Goal: Information Seeking & Learning: Compare options

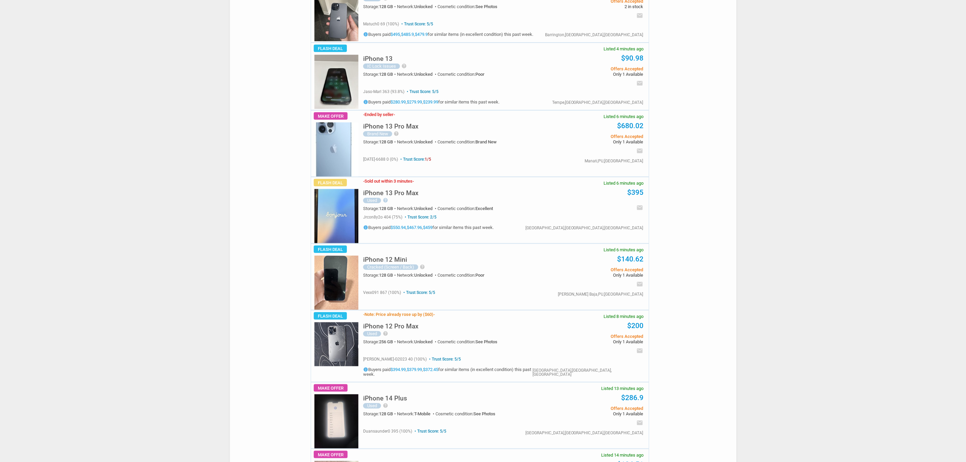
scroll to position [304, 0]
click at [396, 192] on h5 "iPhone 13 Pro Max" at bounding box center [390, 194] width 55 height 6
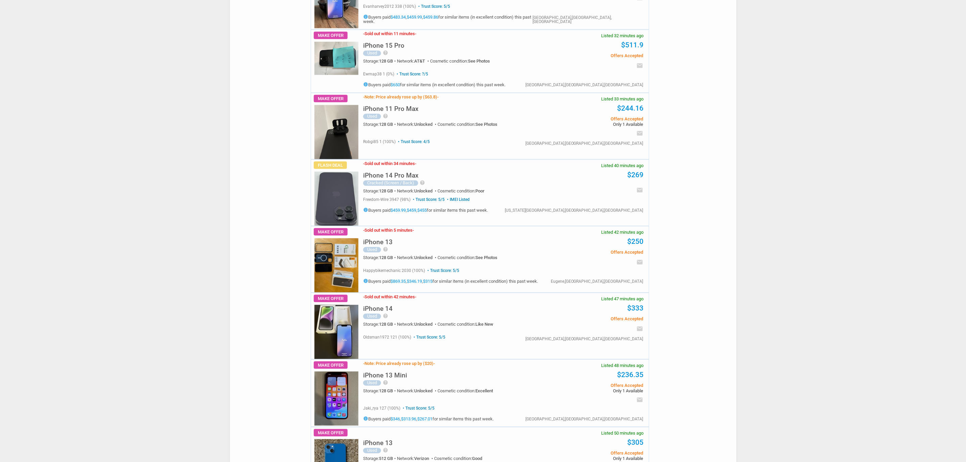
scroll to position [1116, 0]
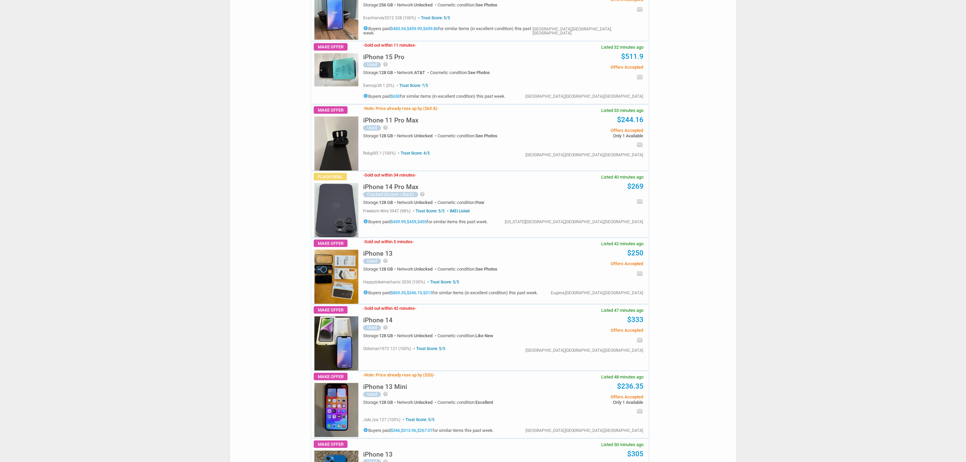
click at [340, 212] on img at bounding box center [336, 210] width 44 height 54
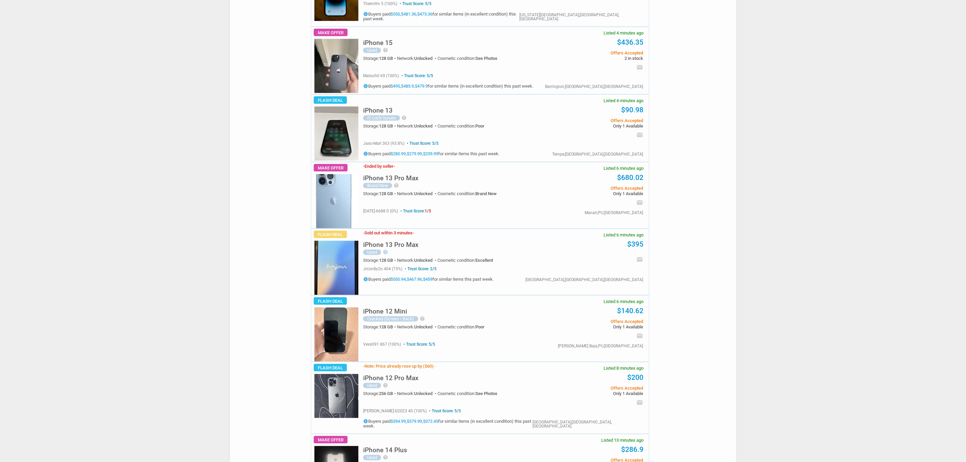
scroll to position [0, 0]
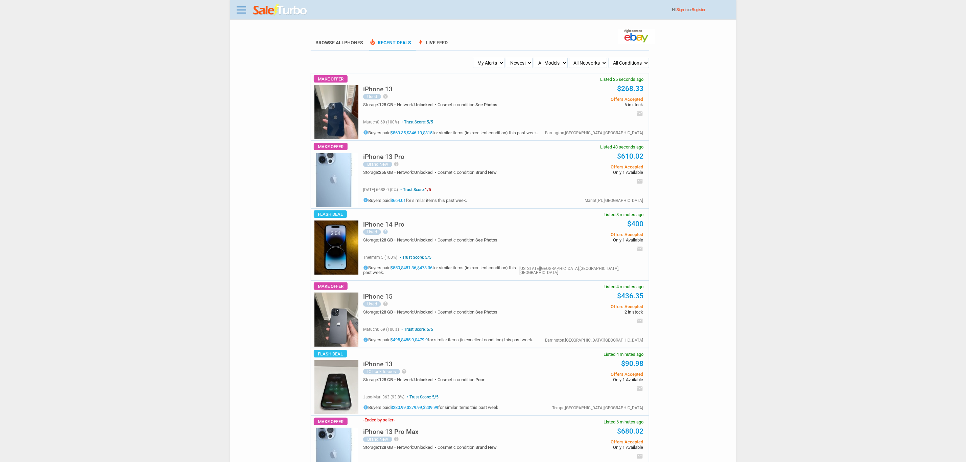
click at [494, 68] on select "My Alerts All Deals BIN Only w/ Offers Only" at bounding box center [488, 63] width 31 height 10
select select "flash_bin"
click at [474, 58] on select "My Alerts All Deals BIN Only w/ Offers Only" at bounding box center [488, 63] width 31 height 10
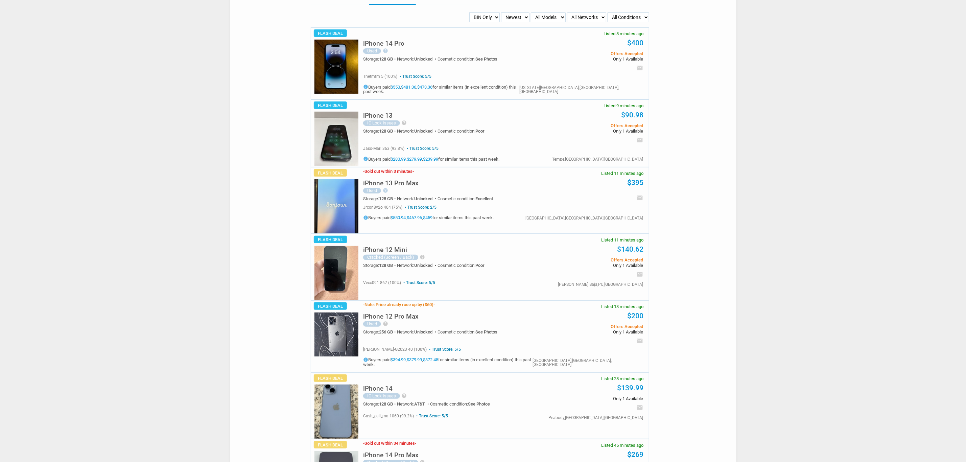
scroll to position [203, 0]
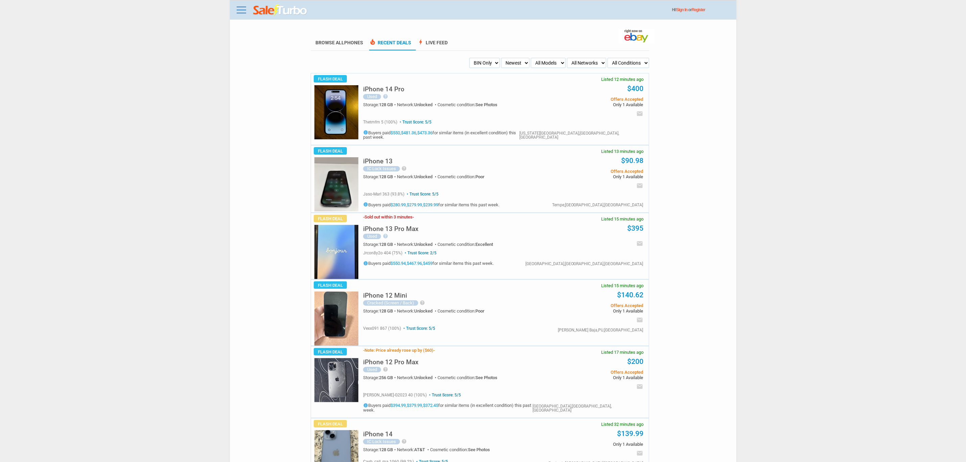
click at [401, 202] on link "$280.99" at bounding box center [397, 204] width 15 height 5
click at [379, 180] on div "iPhone 13 IC Lock Issues help Phone is for parts only. Case and screen are crac…" at bounding box center [452, 169] width 178 height 35
click at [359, 183] on div "iPhone 13 IC Lock Issues help Phone is for parts only. Case and screen are crac…" at bounding box center [502, 178] width 294 height 67
click at [339, 190] on img at bounding box center [336, 184] width 44 height 54
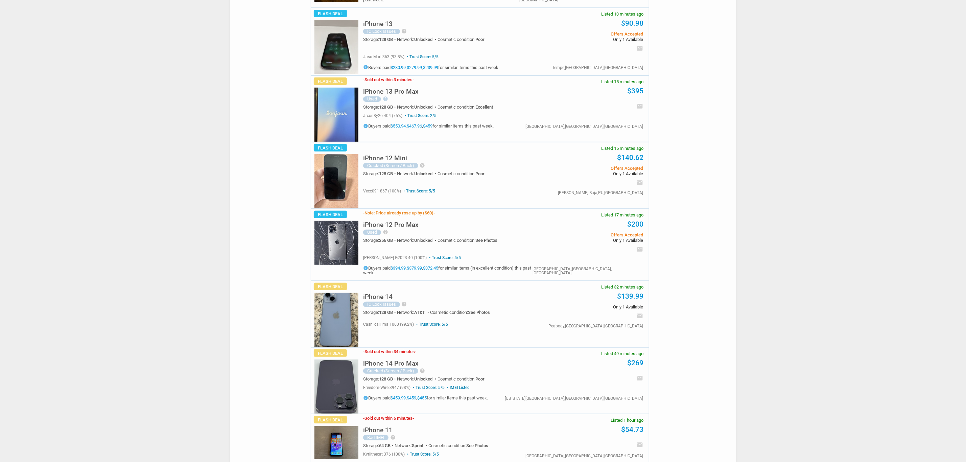
scroll to position [304, 0]
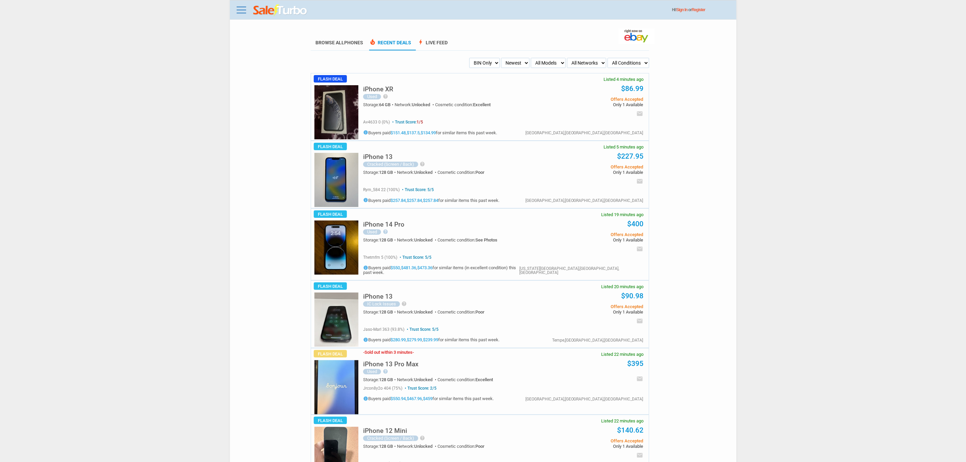
click at [341, 115] on img at bounding box center [336, 112] width 44 height 54
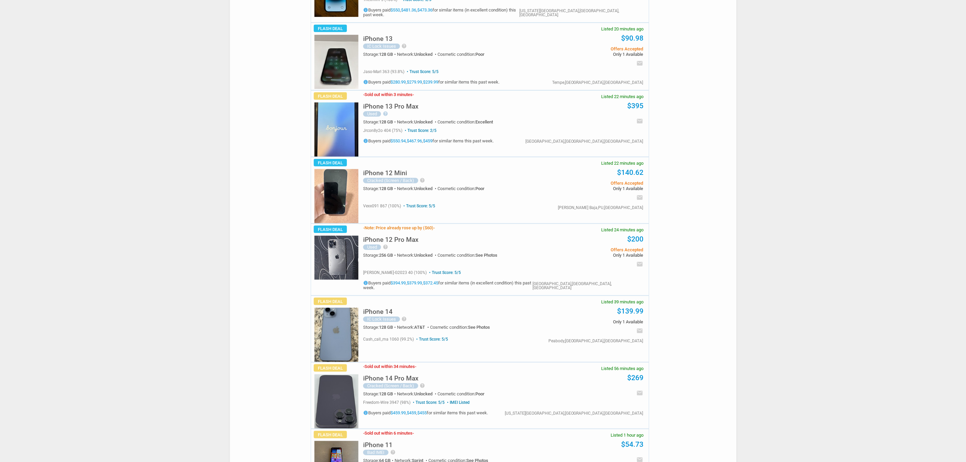
scroll to position [254, 0]
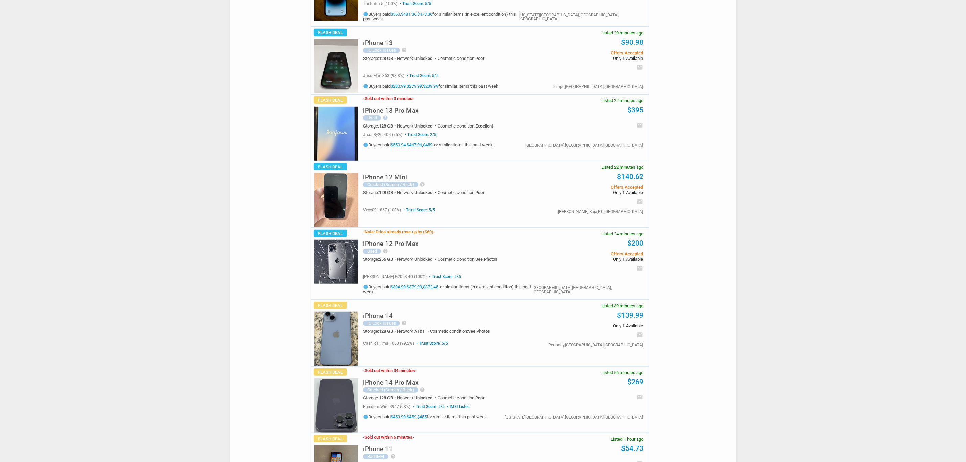
click at [332, 115] on img at bounding box center [336, 133] width 44 height 54
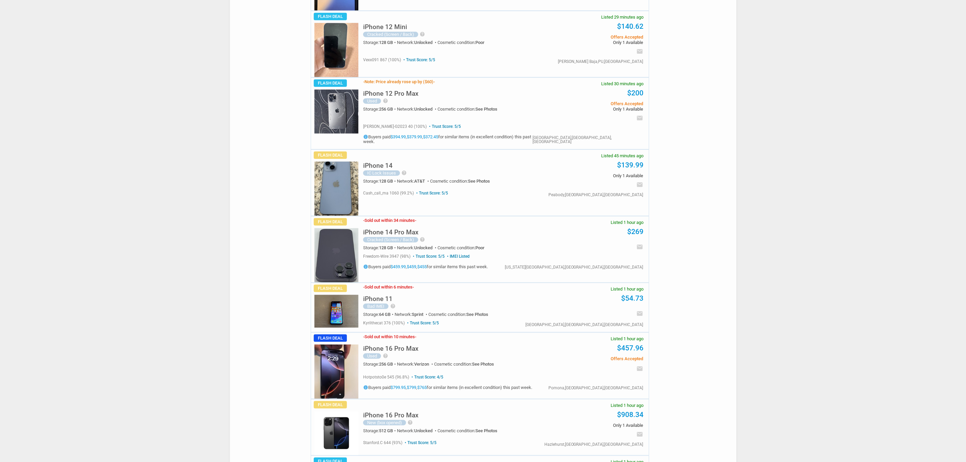
scroll to position [609, 0]
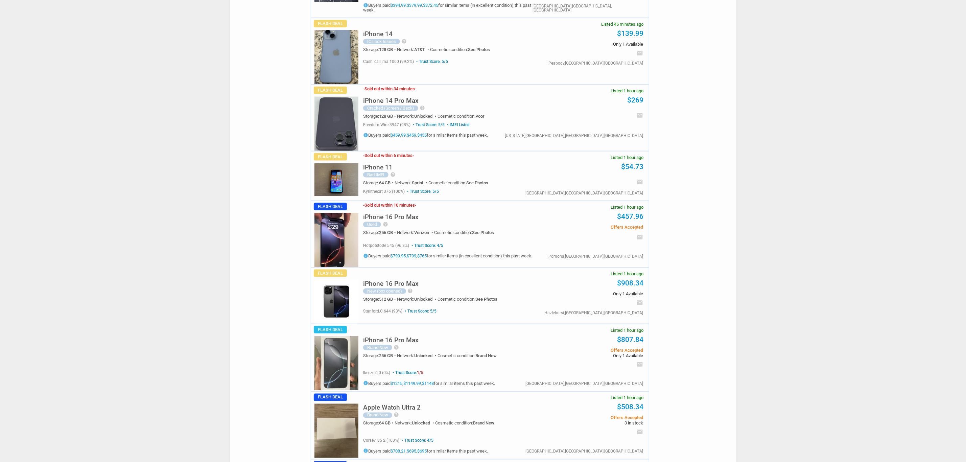
click at [386, 164] on h5 "iPhone 11" at bounding box center [377, 167] width 29 height 6
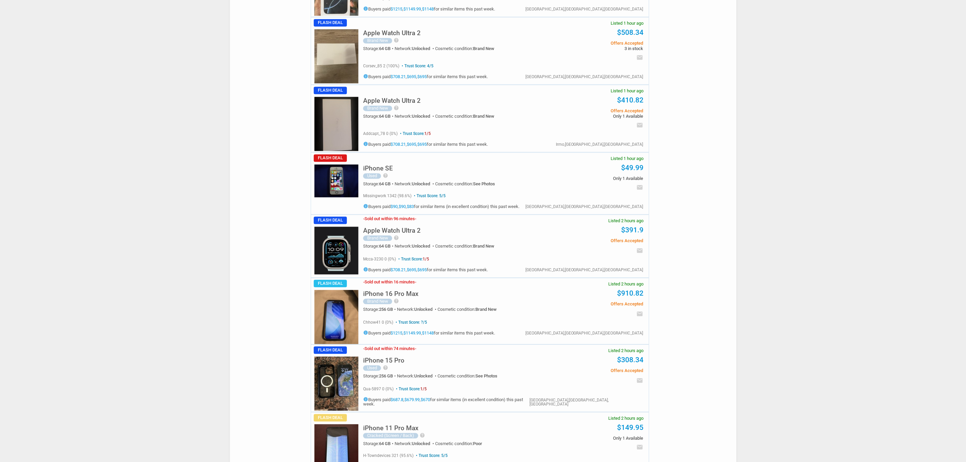
scroll to position [1116, 0]
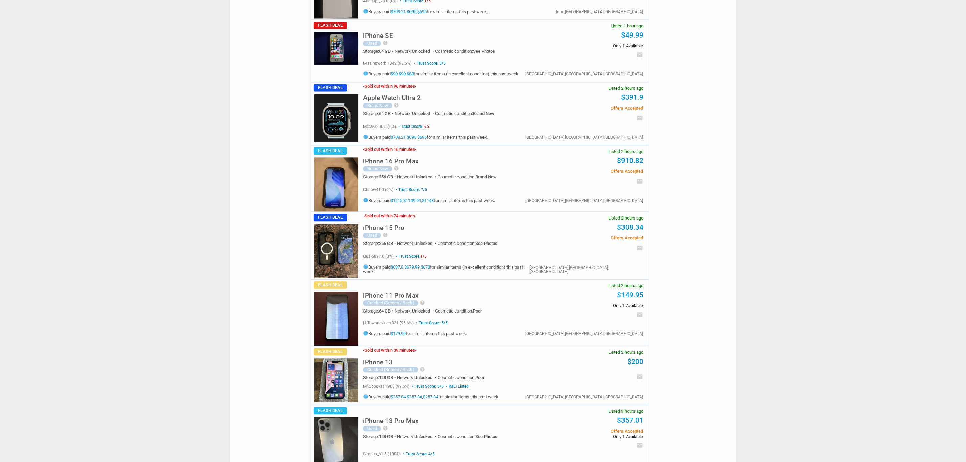
click at [399, 332] on link "$179.99" at bounding box center [397, 333] width 15 height 5
click at [340, 308] on img at bounding box center [336, 318] width 44 height 54
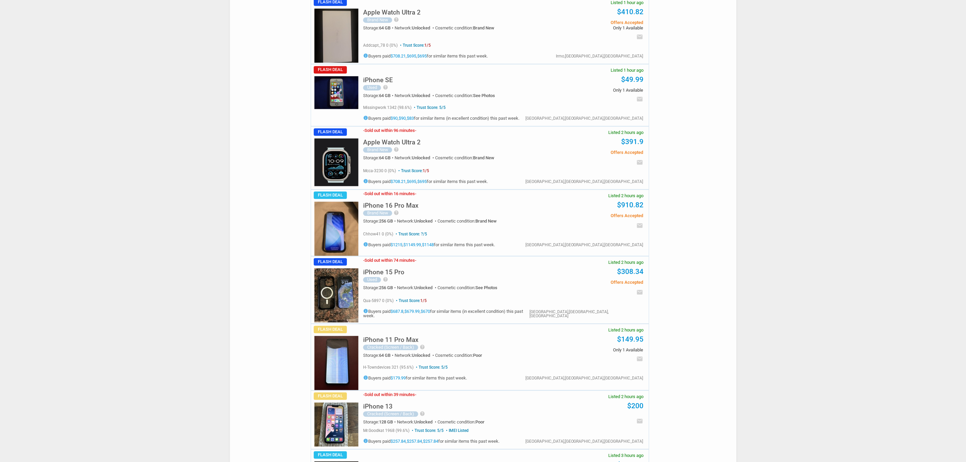
scroll to position [862, 0]
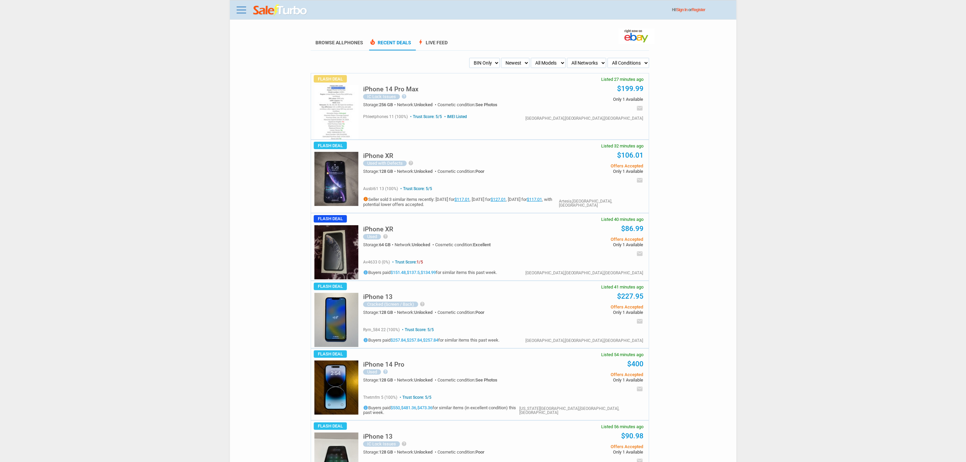
click at [329, 121] on img at bounding box center [336, 112] width 44 height 54
click at [498, 64] on select "My Alerts All Deals BIN Only w/ Offers Only" at bounding box center [484, 63] width 30 height 10
select select "sent"
click at [469, 58] on select "My Alerts All Deals BIN Only w/ Offers Only" at bounding box center [484, 63] width 30 height 10
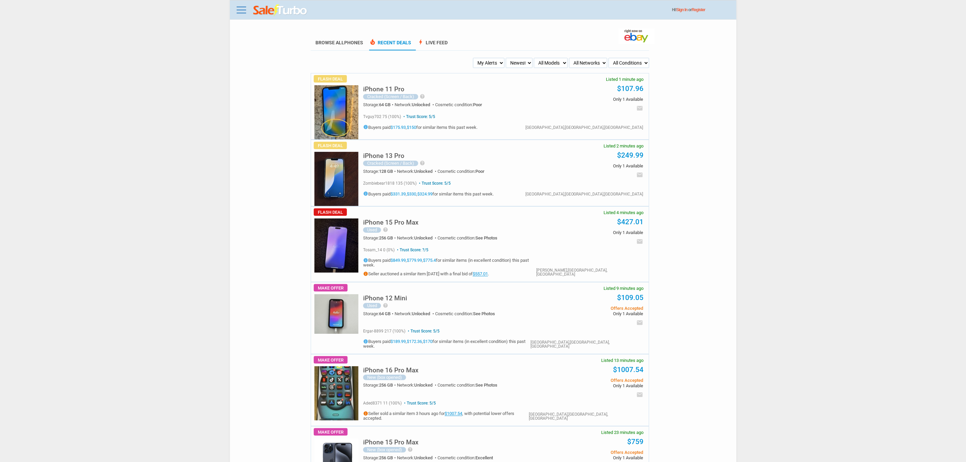
click at [411, 224] on h5 "iPhone 15 Pro Max" at bounding box center [390, 222] width 55 height 6
click at [491, 275] on div "iPhone 15 Pro Max Used help Battery health is at 83% Very minor scratches on th…" at bounding box center [502, 244] width 294 height 75
click at [488, 271] on link "$557.01" at bounding box center [480, 273] width 15 height 5
click at [492, 62] on select "My Alerts All Deals BIN Only w/ Offers Only" at bounding box center [488, 63] width 31 height 10
select select "flash_bin"
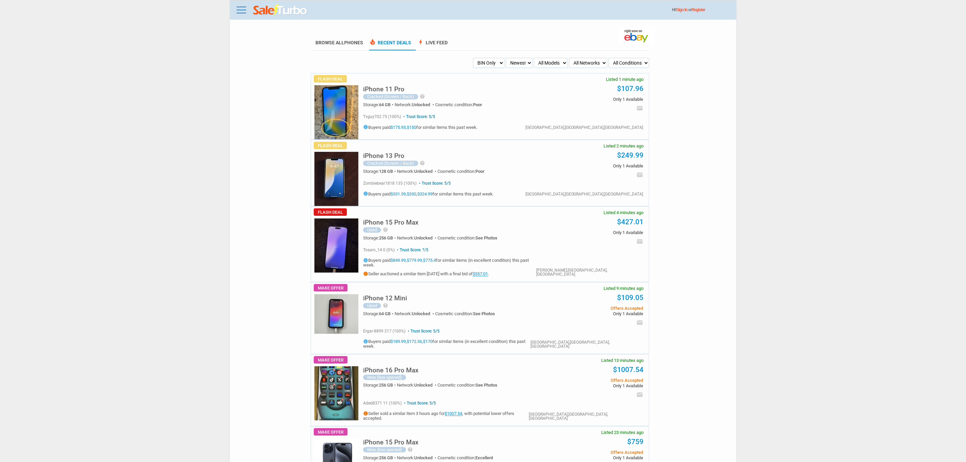
click at [474, 58] on select "My Alerts All Deals BIN Only w/ Offers Only" at bounding box center [488, 63] width 31 height 10
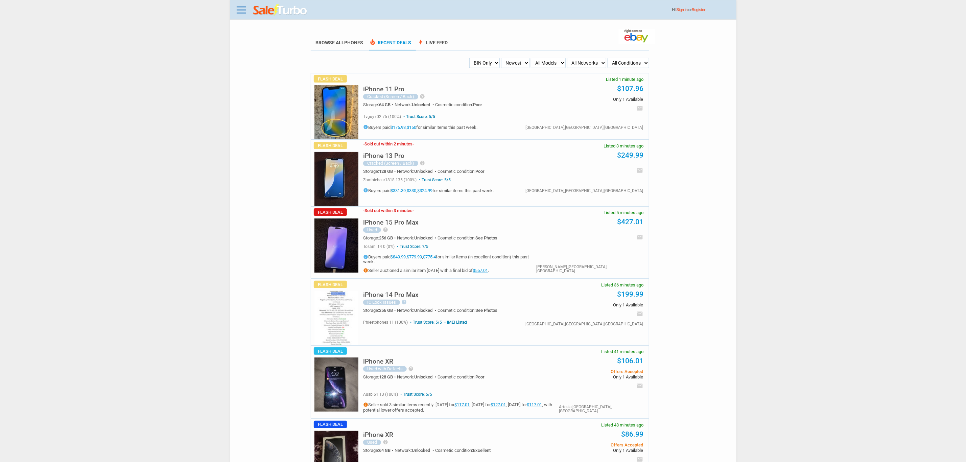
click at [342, 205] on img at bounding box center [336, 179] width 44 height 54
click at [350, 178] on img at bounding box center [336, 179] width 44 height 54
click at [344, 114] on img at bounding box center [336, 112] width 44 height 54
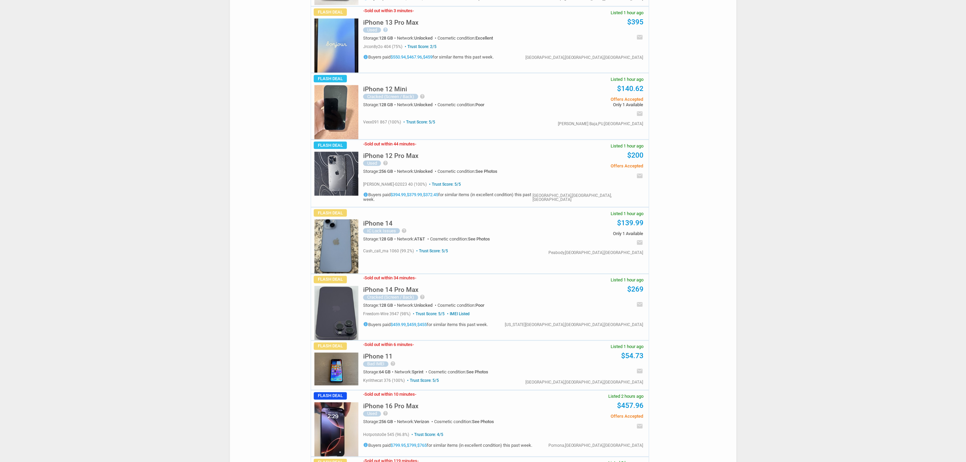
scroll to position [913, 0]
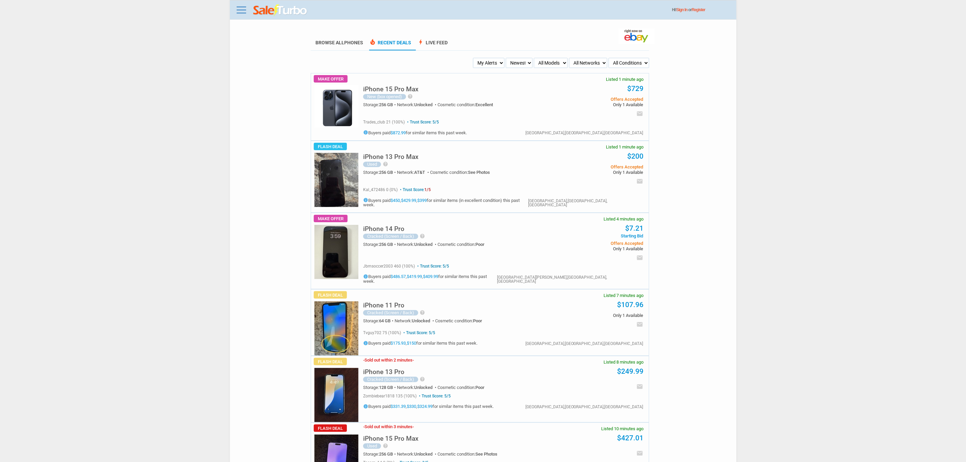
click at [340, 175] on img at bounding box center [336, 180] width 44 height 54
click at [398, 202] on link "$450" at bounding box center [394, 200] width 9 height 5
click at [413, 200] on link "$429.99" at bounding box center [408, 200] width 15 height 5
click at [390, 153] on h5 "iPhone 13 Pro Max" at bounding box center [390, 156] width 55 height 6
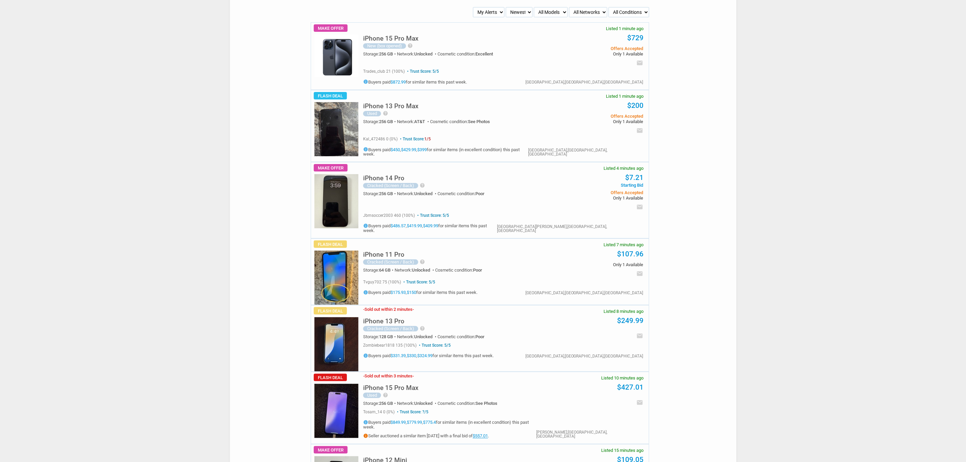
click at [504, 10] on select "My Alerts All Deals BIN Only w/ Offers Only" at bounding box center [488, 12] width 31 height 10
click at [510, 48] on div "New (box opened) help Very Good condition please message me with any questions …" at bounding box center [452, 46] width 178 height 6
click at [487, 13] on select "My Alerts All Deals BIN Only w/ Offers Only" at bounding box center [488, 12] width 31 height 10
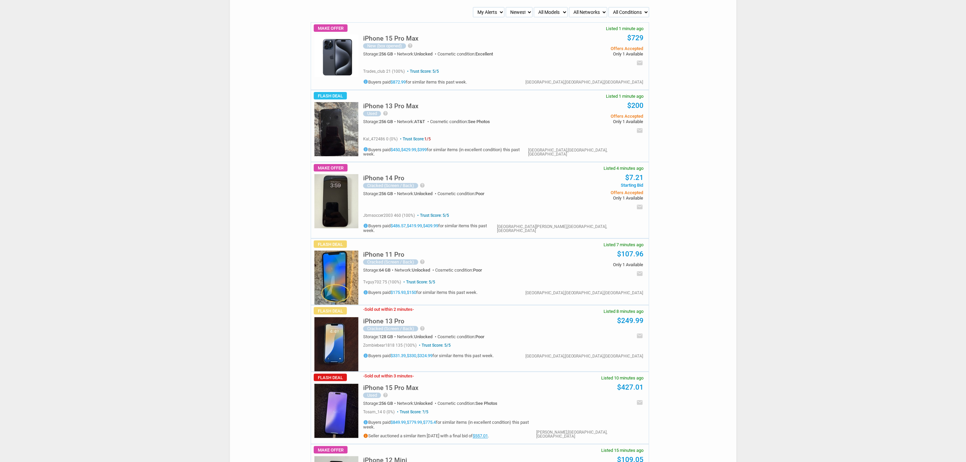
select select "flash_bin"
click at [474, 7] on select "My Alerts All Deals BIN Only w/ Offers Only" at bounding box center [488, 12] width 31 height 10
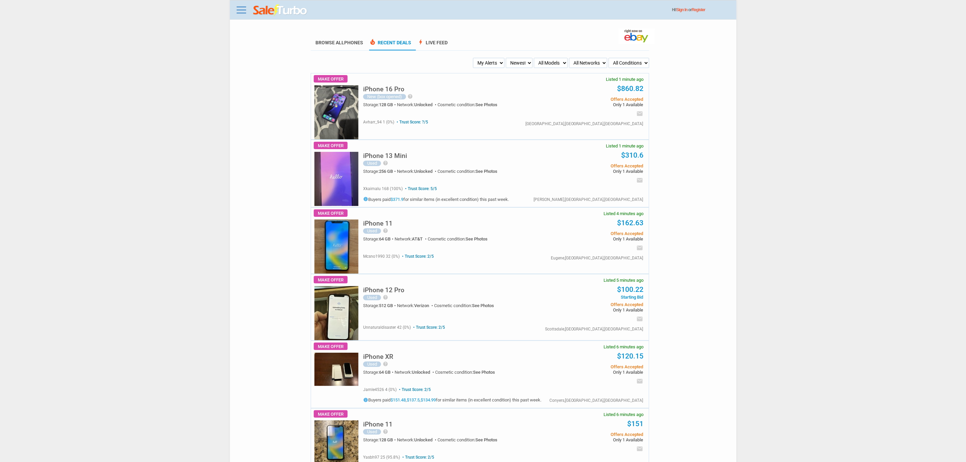
click at [509, 63] on select "Newest Oldest Sold Fastest Savvy Buyers Price (Low - High) Price (High - Low)" at bounding box center [519, 63] width 27 height 10
click at [501, 58] on select "My Alerts All Deals BIN Only w/ Offers Only" at bounding box center [488, 63] width 31 height 10
select select "flash_bin"
click at [474, 58] on select "My Alerts All Deals BIN Only w/ Offers Only" at bounding box center [488, 63] width 31 height 10
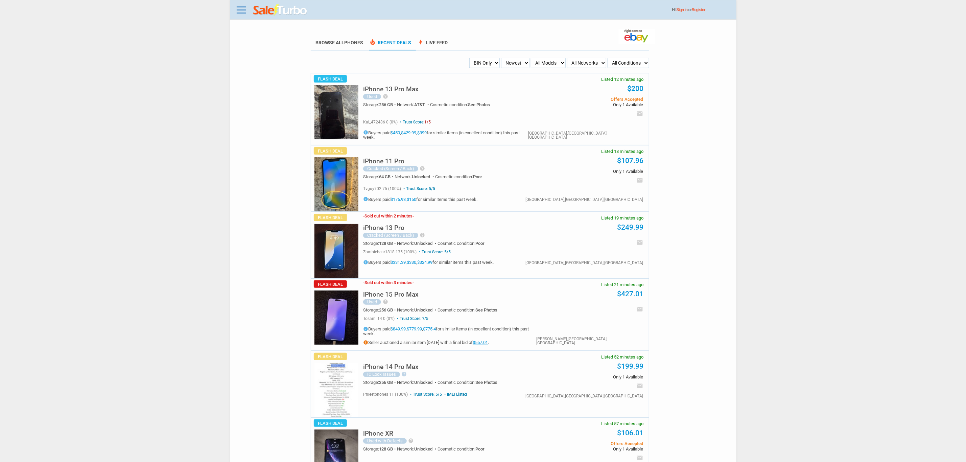
click at [397, 224] on h5 "iPhone 13 Pro" at bounding box center [383, 227] width 41 height 6
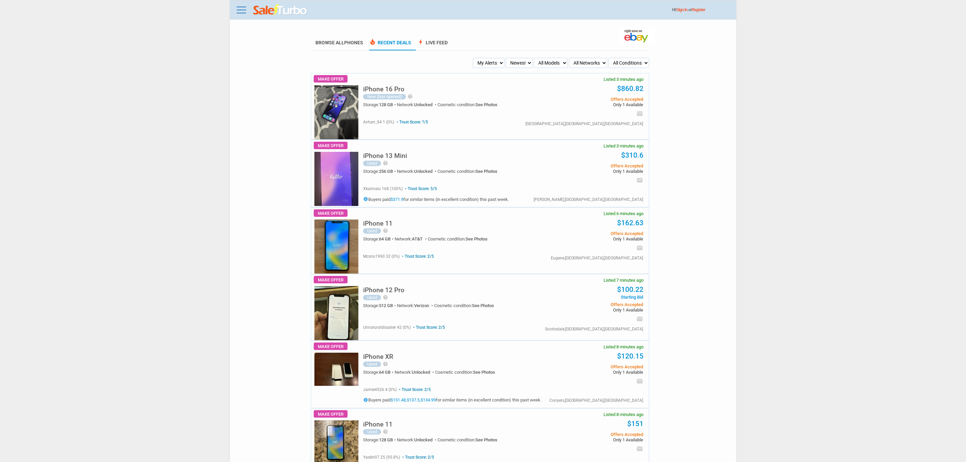
click at [501, 63] on select "My Alerts All Deals BIN Only w/ Offers Only" at bounding box center [488, 63] width 31 height 10
select select "flash_offers"
click at [473, 58] on select "My Alerts All Deals BIN Only w/ Offers Only" at bounding box center [488, 63] width 31 height 10
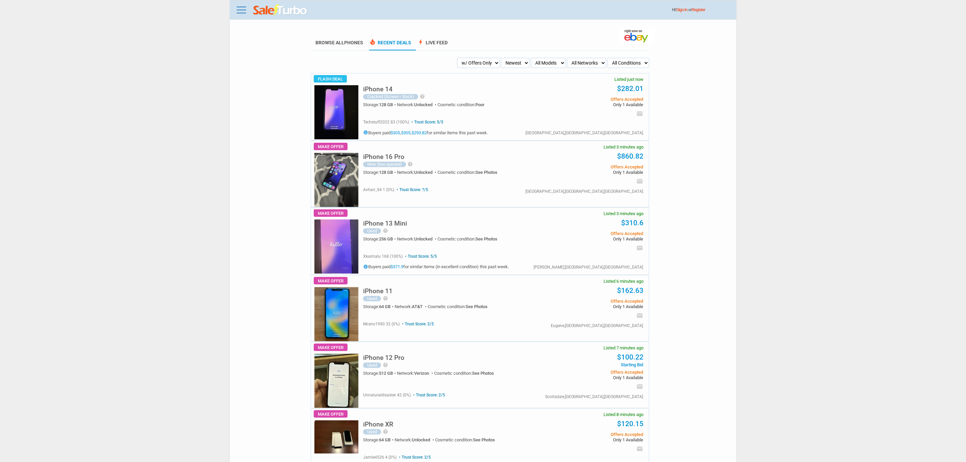
click at [347, 103] on img at bounding box center [336, 112] width 44 height 54
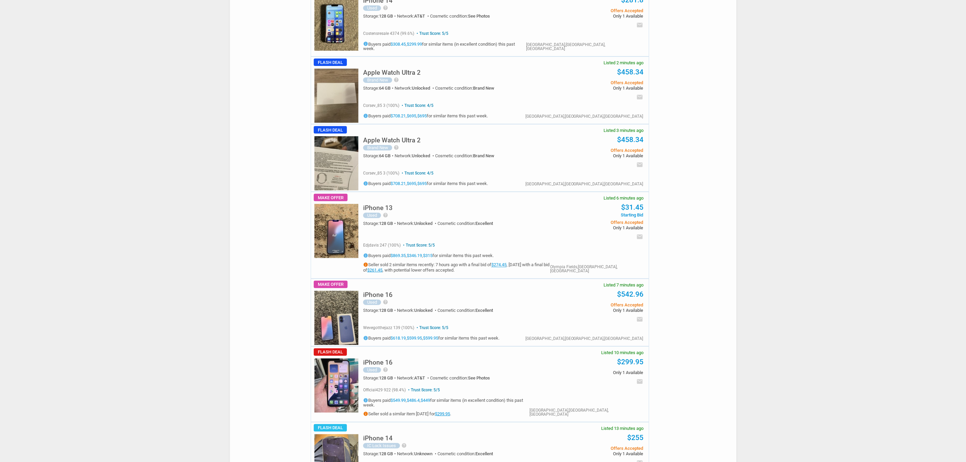
scroll to position [152, 0]
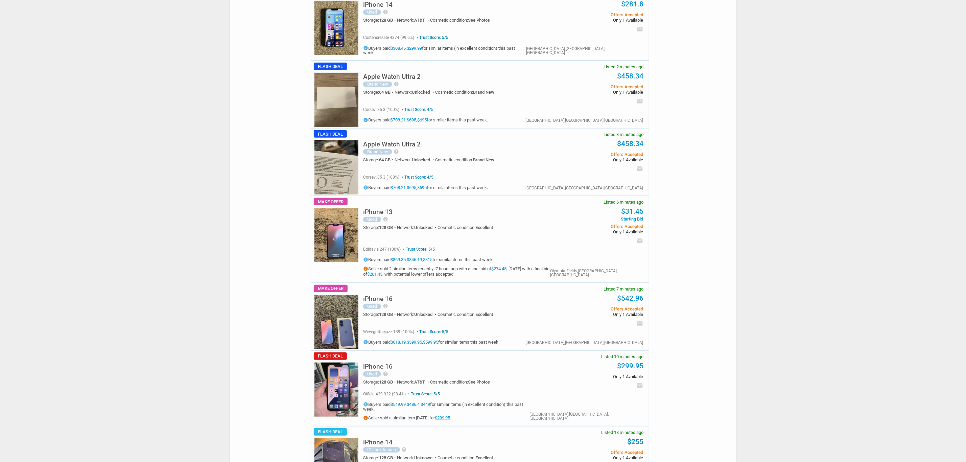
click at [321, 177] on img at bounding box center [336, 167] width 44 height 54
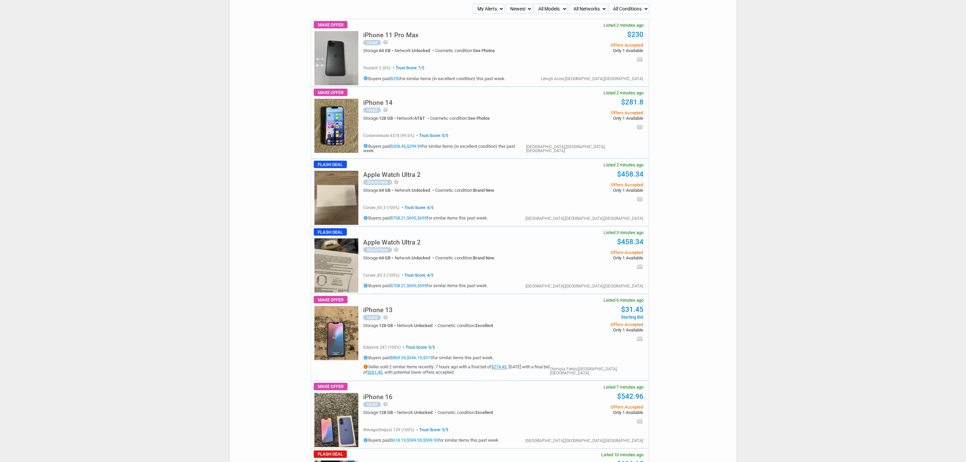
scroll to position [0, 0]
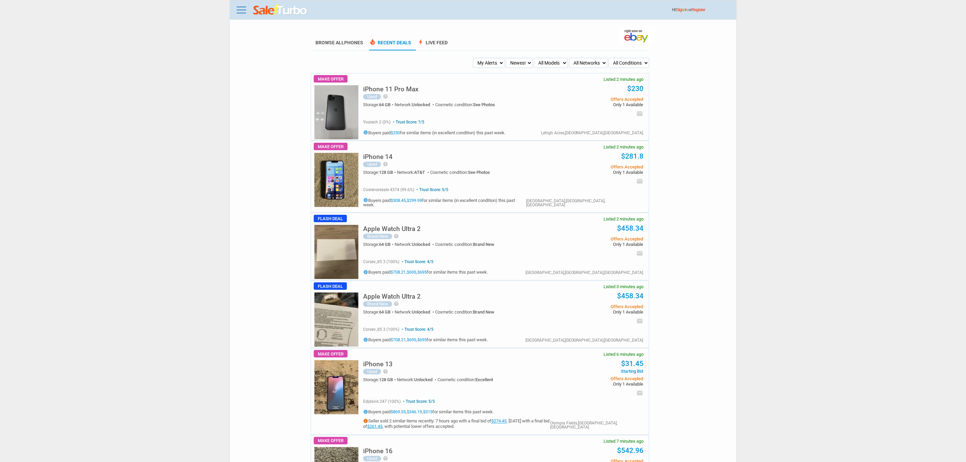
click at [333, 259] on img at bounding box center [336, 252] width 44 height 54
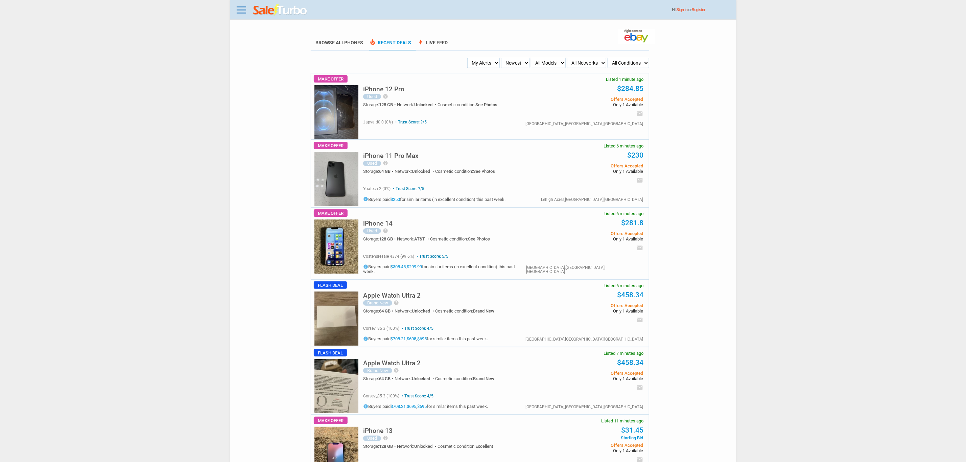
click at [339, 303] on img at bounding box center [336, 318] width 44 height 54
click at [485, 66] on select "My Alerts All Deals BIN Only w/ Offers Only" at bounding box center [483, 63] width 32 height 10
select select "flash_bin"
click at [469, 58] on select "My Alerts All Deals BIN Only w/ Offers Only" at bounding box center [483, 63] width 32 height 10
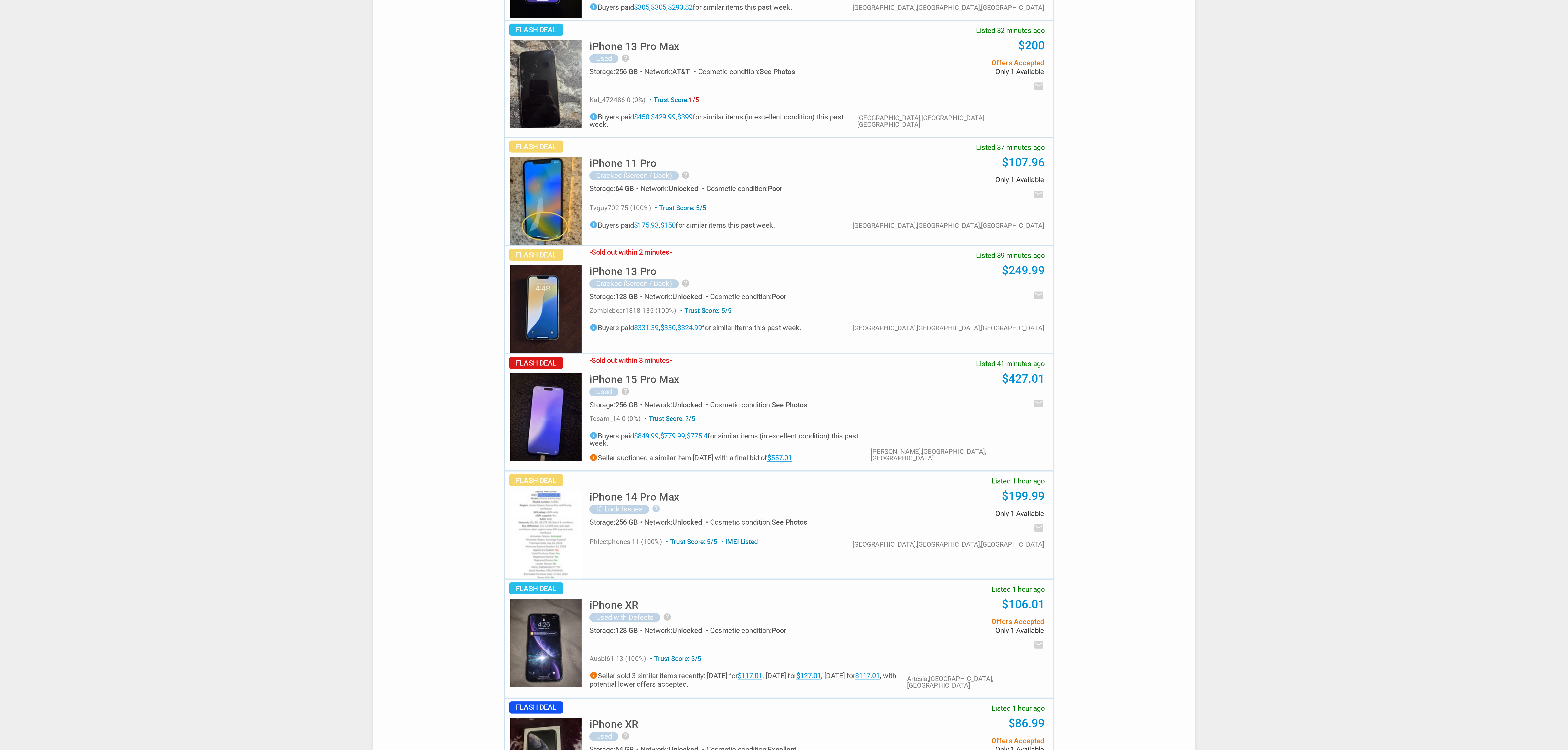
scroll to position [823, 0]
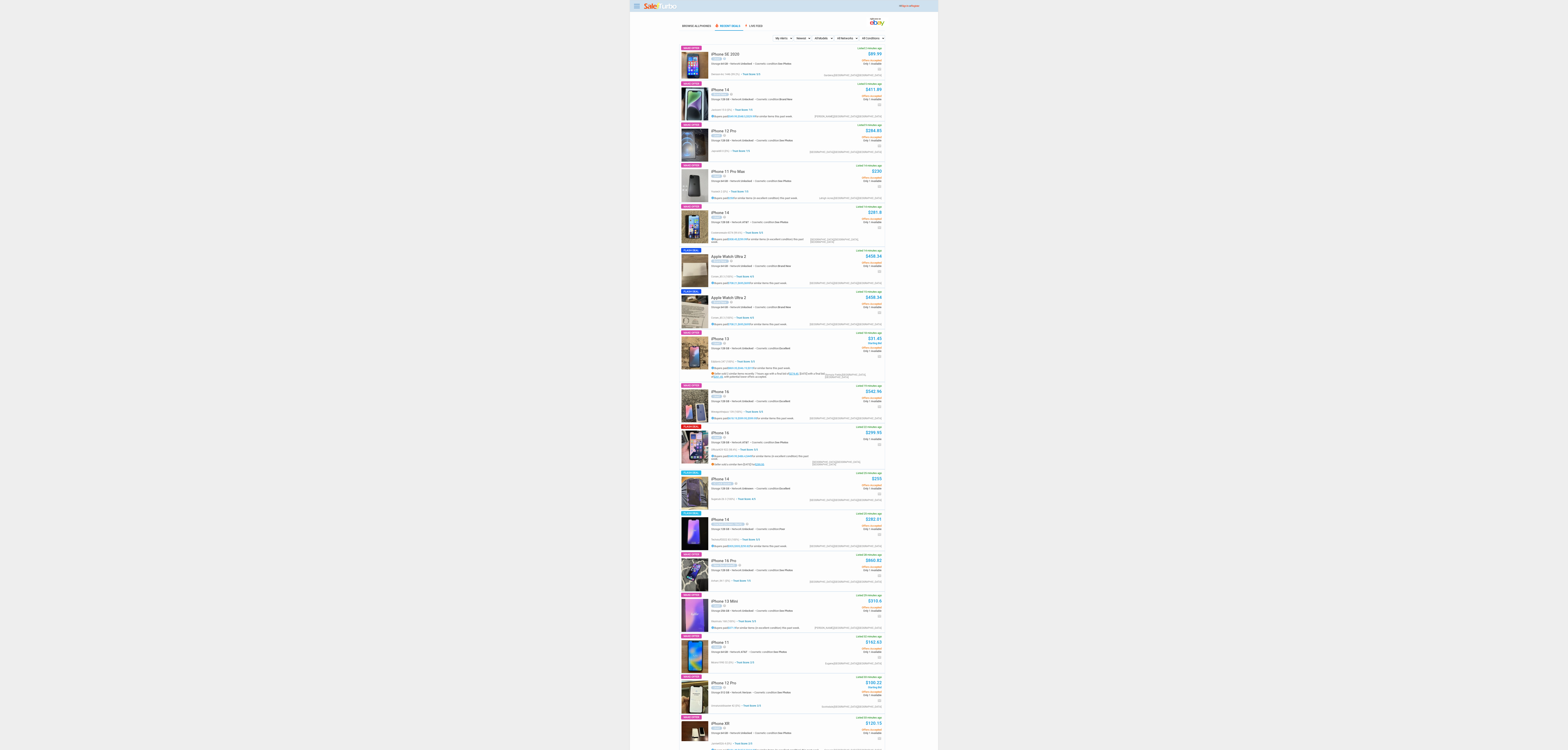
click at [1465, 59] on body "Menu Toggle Dark Mode Create Free Account / Login Browse All Phones Recent Deal…" at bounding box center [784, 375] width 1568 height 750
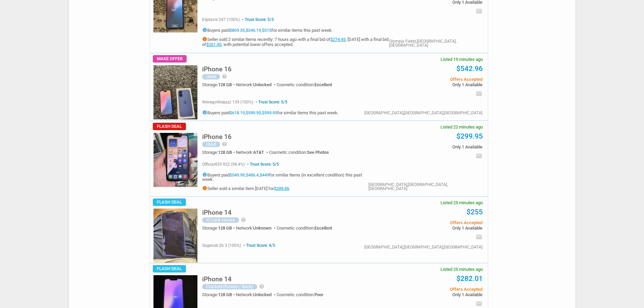
scroll to position [575, 0]
click at [174, 179] on img at bounding box center [175, 160] width 44 height 54
click at [289, 185] on link "$299.95" at bounding box center [281, 187] width 15 height 5
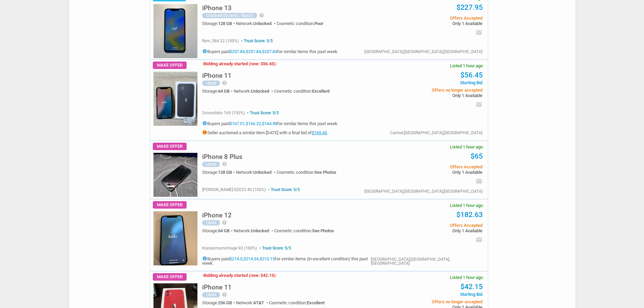
scroll to position [2941, 0]
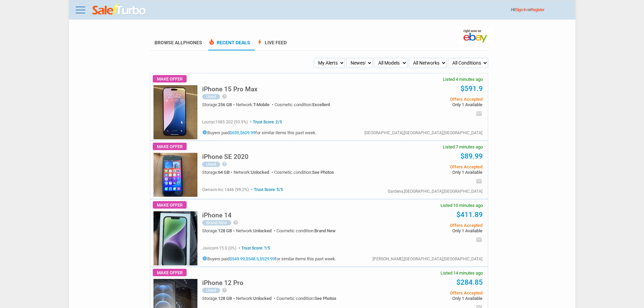
click at [243, 91] on h5 "iPhone 15 Pro Max" at bounding box center [229, 89] width 55 height 6
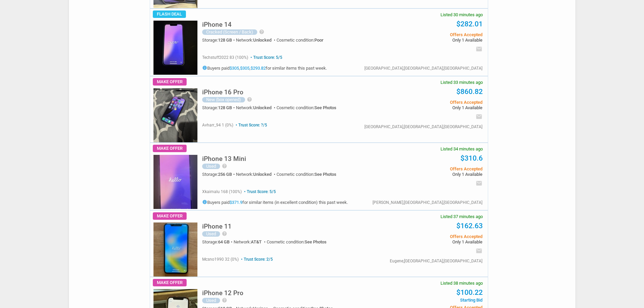
scroll to position [947, 0]
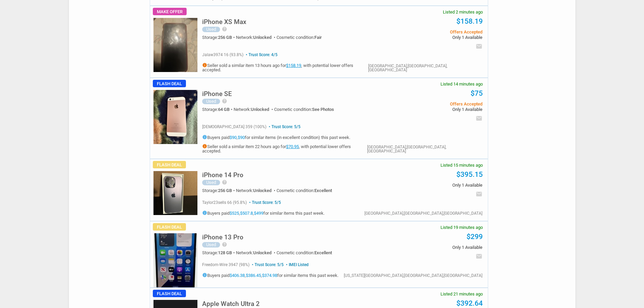
scroll to position [135, 0]
click at [164, 186] on img at bounding box center [175, 193] width 44 height 44
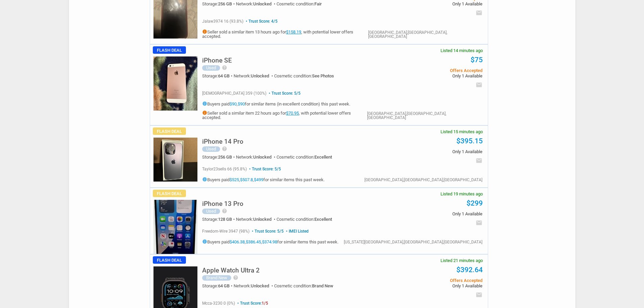
scroll to position [169, 0]
click at [180, 213] on img at bounding box center [175, 226] width 44 height 54
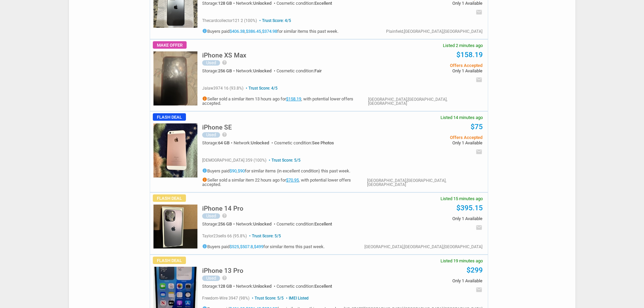
scroll to position [0, 0]
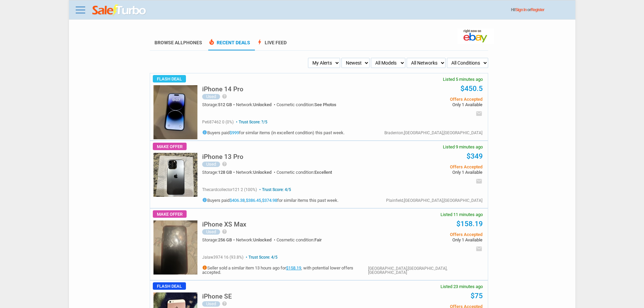
click at [235, 134] on link "$999" at bounding box center [234, 132] width 9 height 5
click at [163, 108] on img at bounding box center [175, 112] width 44 height 54
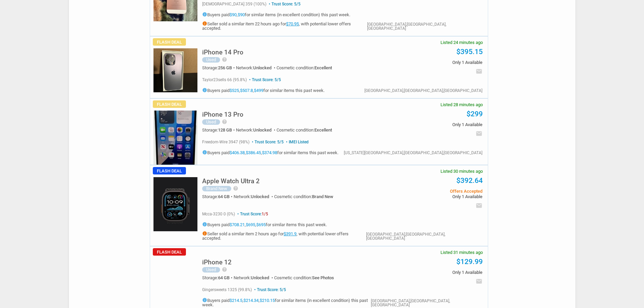
scroll to position [439, 0]
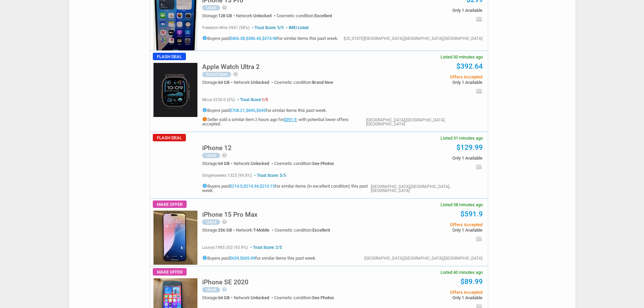
click at [169, 217] on img at bounding box center [175, 238] width 44 height 54
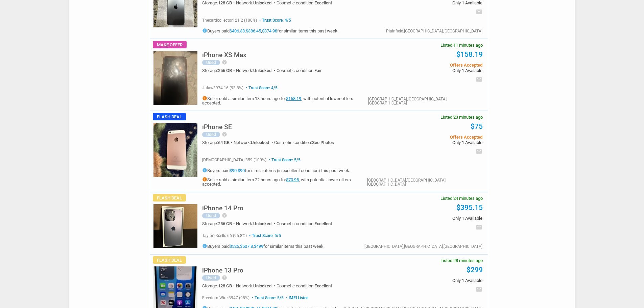
scroll to position [169, 0]
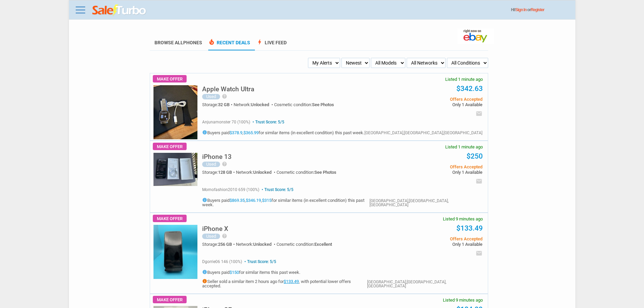
click at [328, 64] on select "My Alerts All Deals BIN Only w/ Offers Only" at bounding box center [324, 63] width 32 height 10
select select "flash_bin"
click at [310, 58] on select "My Alerts All Deals BIN Only w/ Offers Only" at bounding box center [324, 63] width 32 height 10
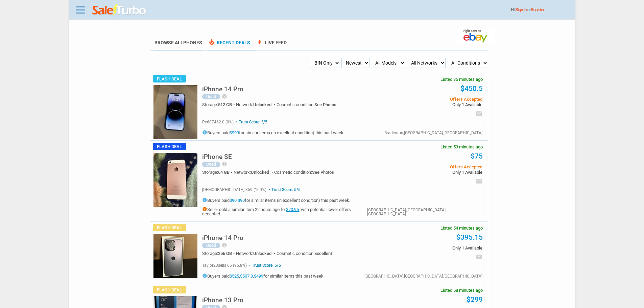
click at [179, 42] on link "Browse All Phones" at bounding box center [178, 45] width 48 height 10
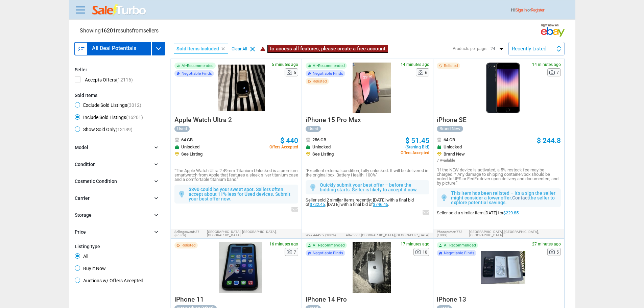
click at [106, 153] on div "Model chevron_right search Select All | Clear All iPhone 15 Pro Max (592) iPhon…" at bounding box center [117, 190] width 85 height 92
click at [111, 149] on div "Model chevron_right" at bounding box center [117, 147] width 85 height 7
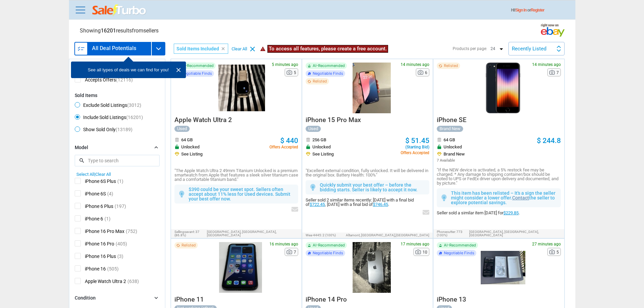
scroll to position [418, 0]
click at [118, 192] on span "iPhone 16 Pro Max" at bounding box center [100, 192] width 50 height 8
click at [79, 192] on input "iPhone 16 Pro Max" at bounding box center [77, 190] width 4 height 4
checkbox input "true"
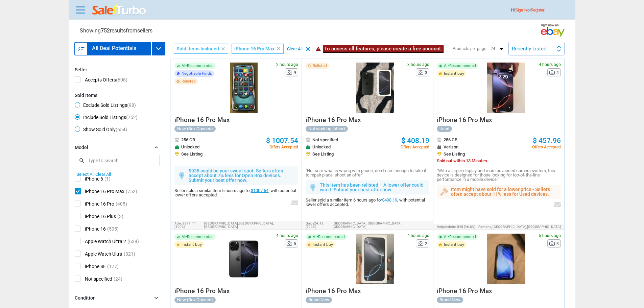
click at [367, 92] on div at bounding box center [375, 88] width 51 height 51
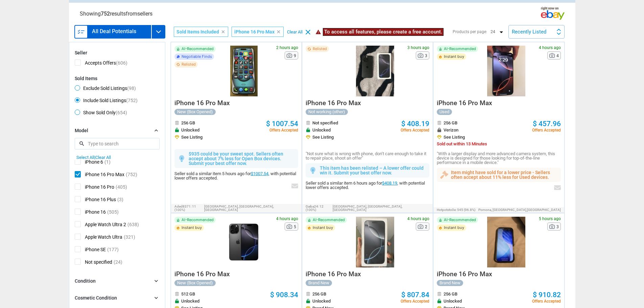
scroll to position [34, 0]
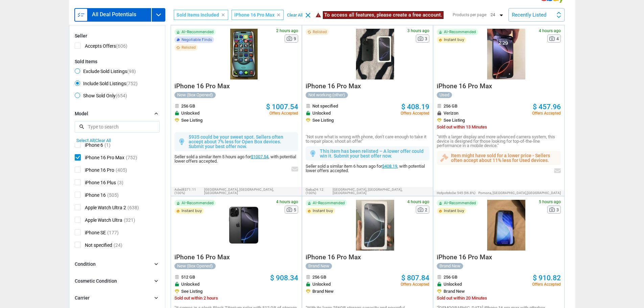
click at [98, 71] on span "Exclude Sold Listings (98)" at bounding box center [105, 72] width 61 height 8
click at [79, 71] on input "Exclude Sold Listings (98)" at bounding box center [77, 70] width 4 height 4
radio input "true"
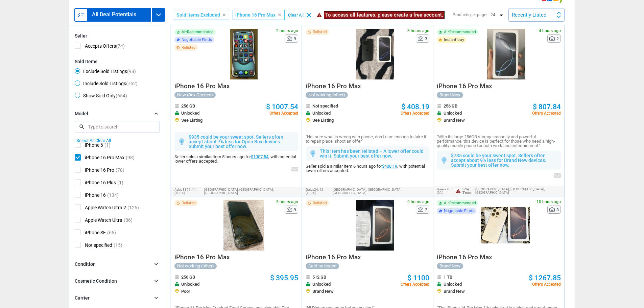
scroll to position [68, 0]
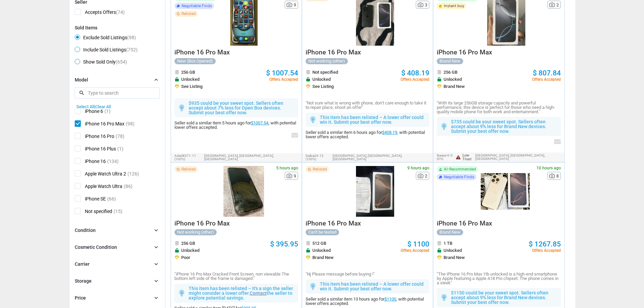
click at [260, 208] on div at bounding box center [243, 191] width 51 height 51
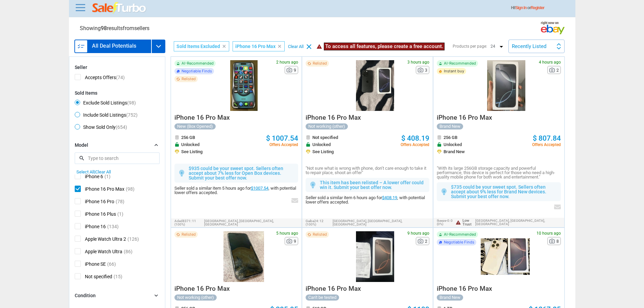
scroll to position [0, 0]
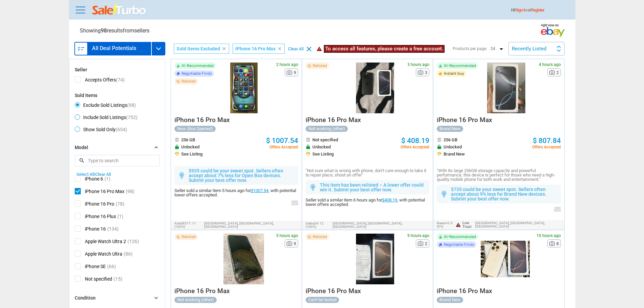
click at [527, 49] on div "Recently Listed" at bounding box center [529, 48] width 34 height 5
click at [526, 71] on li "Price (L)" at bounding box center [536, 78] width 55 height 15
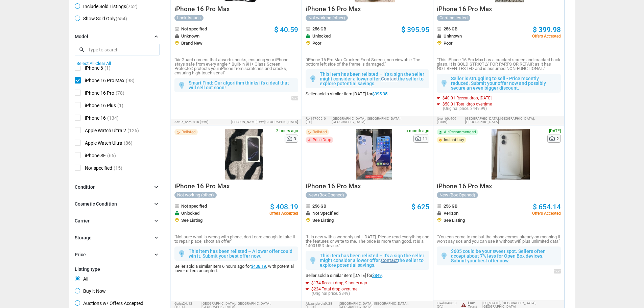
scroll to position [25, 0]
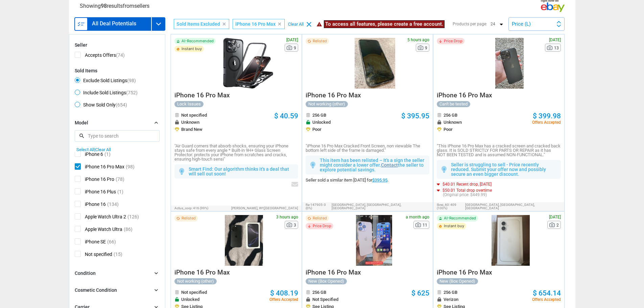
click at [83, 167] on span "iPhone 16 Pro Max" at bounding box center [100, 167] width 50 height 8
click at [79, 167] on input "iPhone 16 Pro Max" at bounding box center [77, 165] width 4 height 4
checkbox input "false"
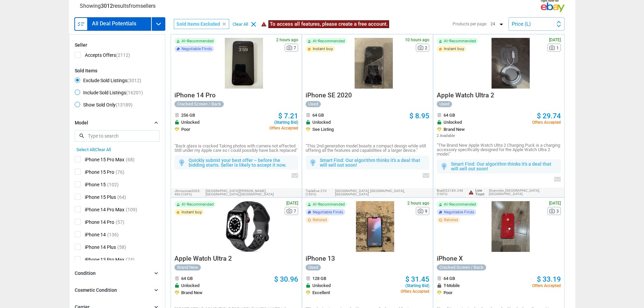
click at [118, 161] on span "iPhone 15 Pro Max" at bounding box center [100, 160] width 50 height 8
click at [79, 161] on input "iPhone 15 Pro Max" at bounding box center [77, 158] width 4 height 4
checkbox input "true"
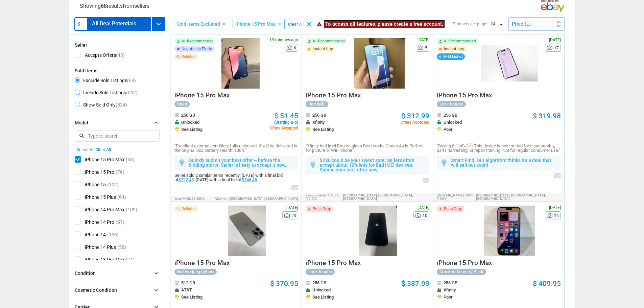
click at [239, 74] on div at bounding box center [240, 63] width 44 height 51
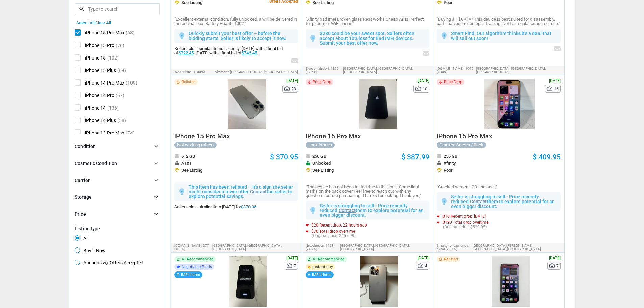
scroll to position [160, 0]
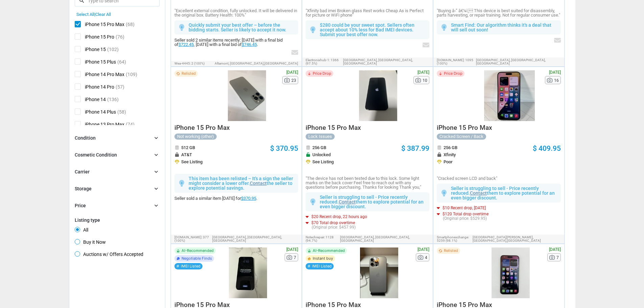
click at [501, 118] on div at bounding box center [509, 95] width 57 height 51
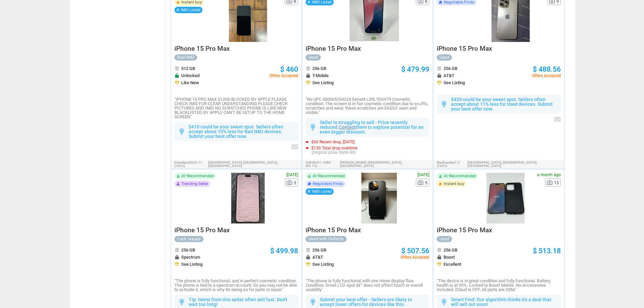
scroll to position [498, 0]
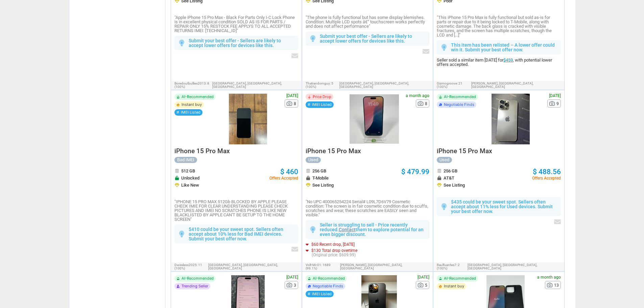
drag, startPoint x: 317, startPoint y: 233, endPoint x: 487, endPoint y: 231, distance: 170.4
drag, startPoint x: 487, startPoint y: 231, endPoint x: 378, endPoint y: 106, distance: 166.5
click at [378, 106] on div at bounding box center [374, 119] width 49 height 51
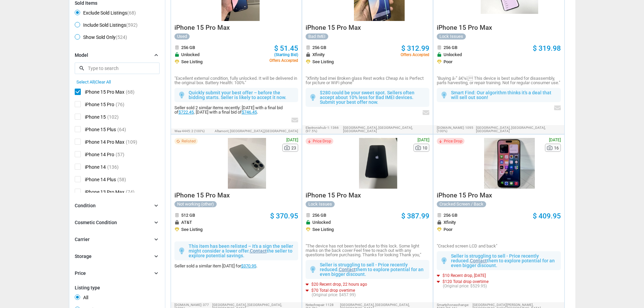
scroll to position [0, 0]
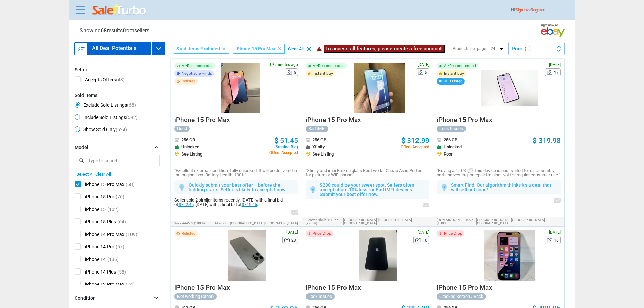
click at [84, 182] on span "iPhone 15 Pro Max" at bounding box center [100, 185] width 50 height 8
click at [79, 182] on input "iPhone 15 Pro Max" at bounding box center [77, 183] width 4 height 4
checkbox input "false"
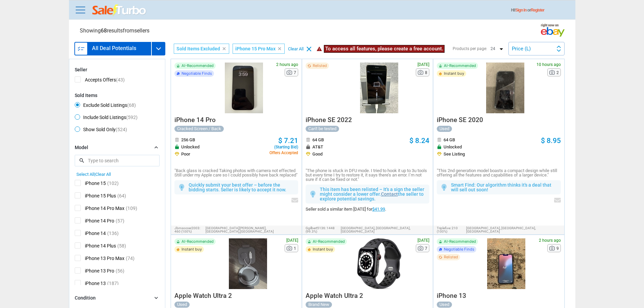
scroll to position [34, 0]
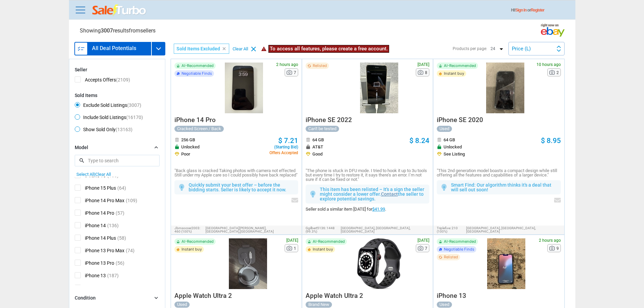
click at [108, 202] on span "iPhone 14 Pro Max" at bounding box center [100, 201] width 50 height 8
click at [79, 201] on input "iPhone 14 Pro Max" at bounding box center [77, 199] width 4 height 4
checkbox input "true"
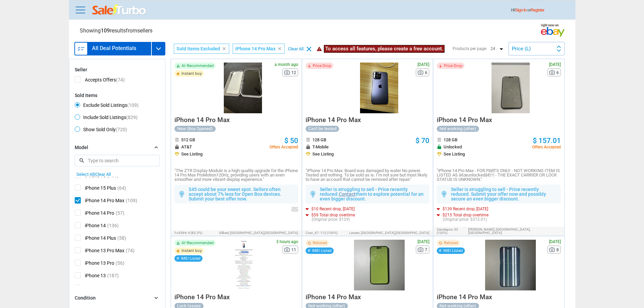
click at [369, 103] on div at bounding box center [379, 88] width 59 height 51
click at [527, 89] on div at bounding box center [510, 88] width 59 height 51
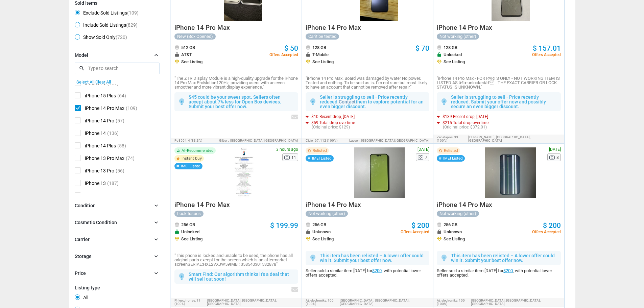
scroll to position [101, 0]
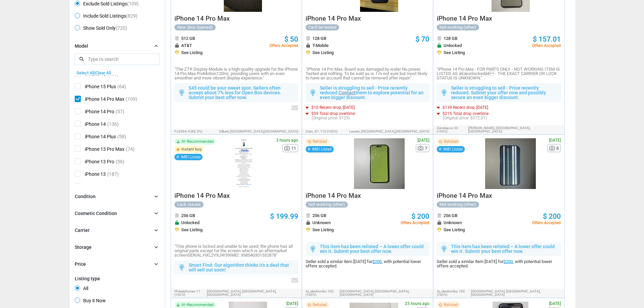
click at [363, 169] on div at bounding box center [379, 163] width 59 height 51
click at [515, 161] on div at bounding box center [510, 163] width 59 height 51
click at [76, 99] on span "iPhone 14 Pro Max" at bounding box center [100, 100] width 50 height 8
click at [76, 99] on input "iPhone 14 Pro Max" at bounding box center [77, 98] width 4 height 4
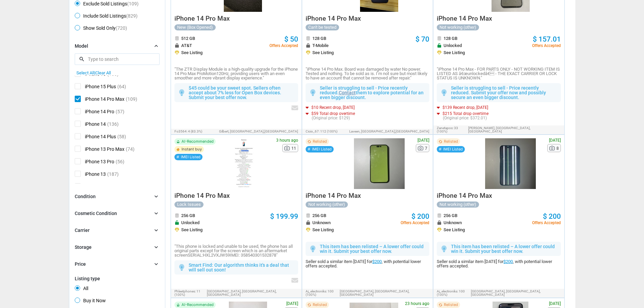
checkbox input "false"
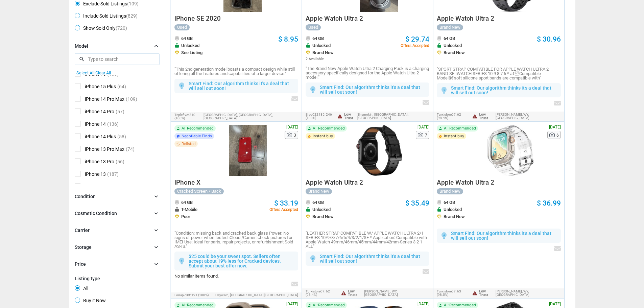
click at [79, 89] on span "iPhone 15 Plus" at bounding box center [95, 87] width 41 height 8
click at [79, 88] on input "iPhone 15 Plus" at bounding box center [77, 85] width 4 height 4
checkbox input "true"
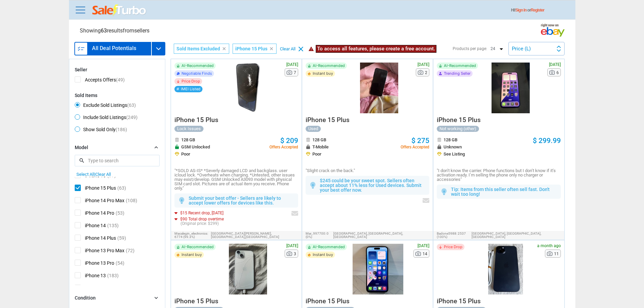
click at [253, 101] on div at bounding box center [247, 88] width 59 height 51
click at [504, 101] on div at bounding box center [510, 88] width 59 height 51
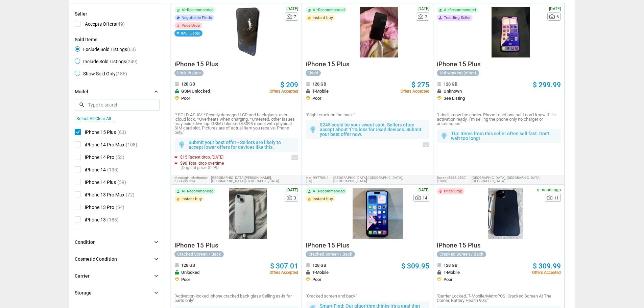
scroll to position [68, 0]
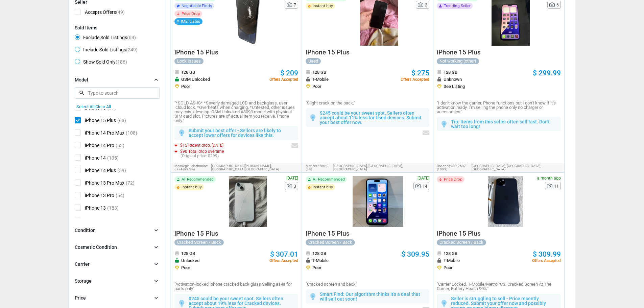
click at [505, 43] on div at bounding box center [510, 20] width 59 height 51
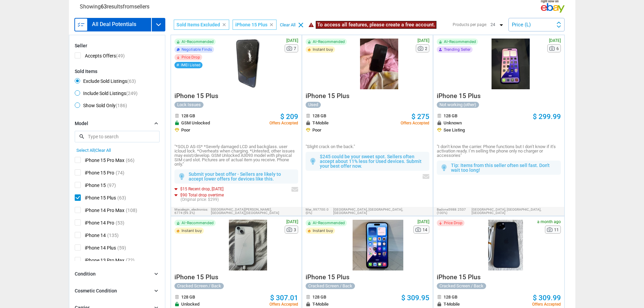
scroll to position [0, 0]
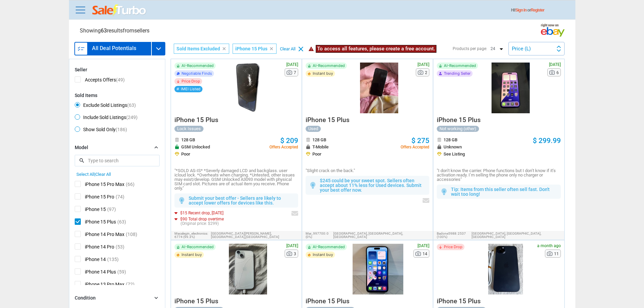
click at [123, 16] on img at bounding box center [119, 10] width 54 height 12
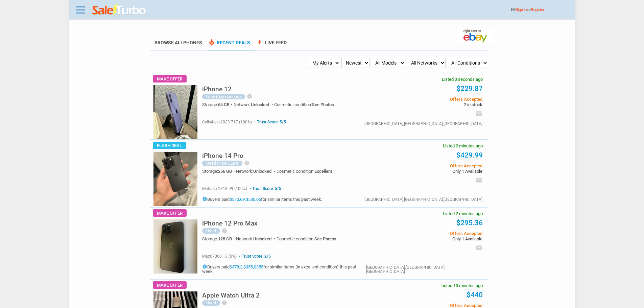
click at [186, 176] on img at bounding box center [175, 179] width 44 height 54
click at [232, 200] on h5 "info Buyers paid $570.69 , $530.06 for similar items this past week." at bounding box center [262, 198] width 120 height 5
click at [237, 201] on link "$570.69" at bounding box center [237, 199] width 15 height 5
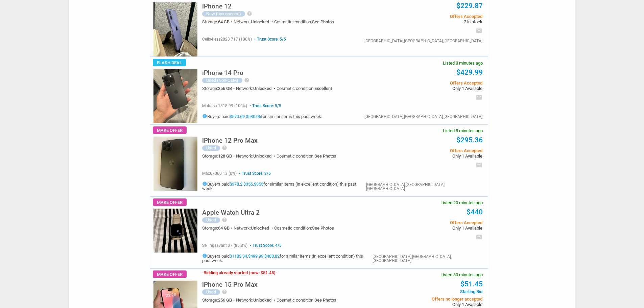
scroll to position [406, 0]
